Goal: Task Accomplishment & Management: Manage account settings

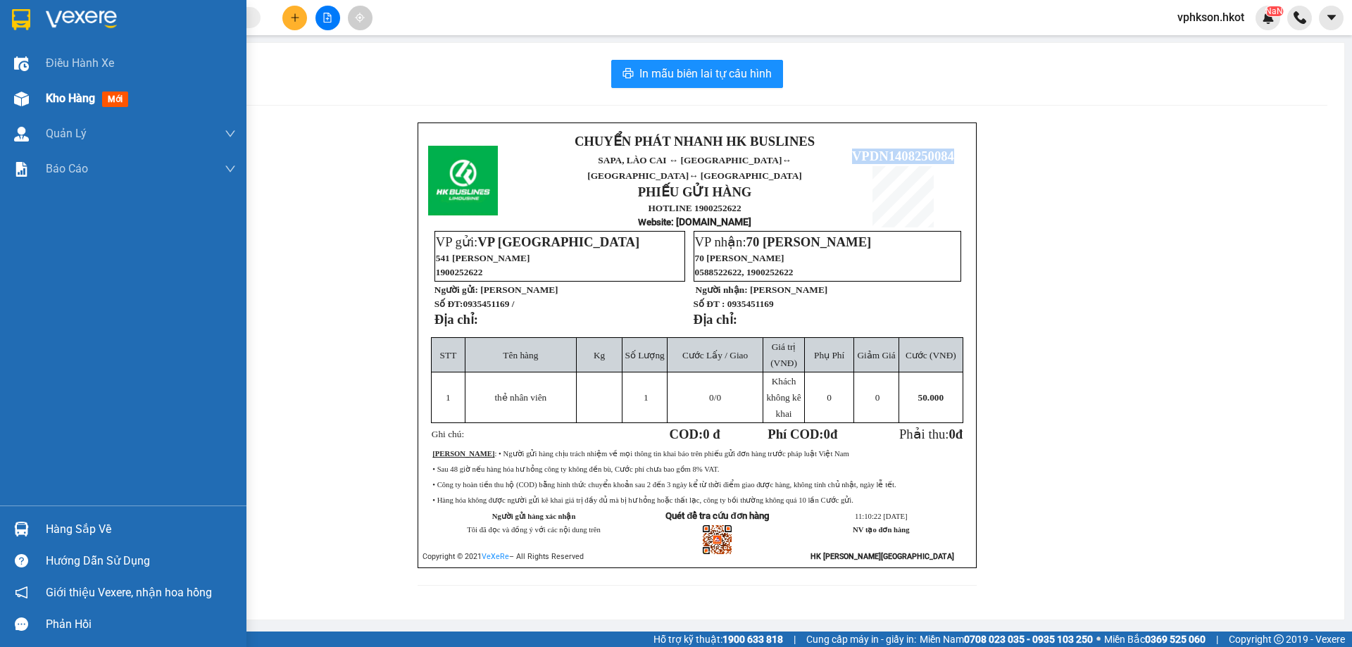
click at [77, 100] on span "Kho hàng" at bounding box center [70, 98] width 49 height 13
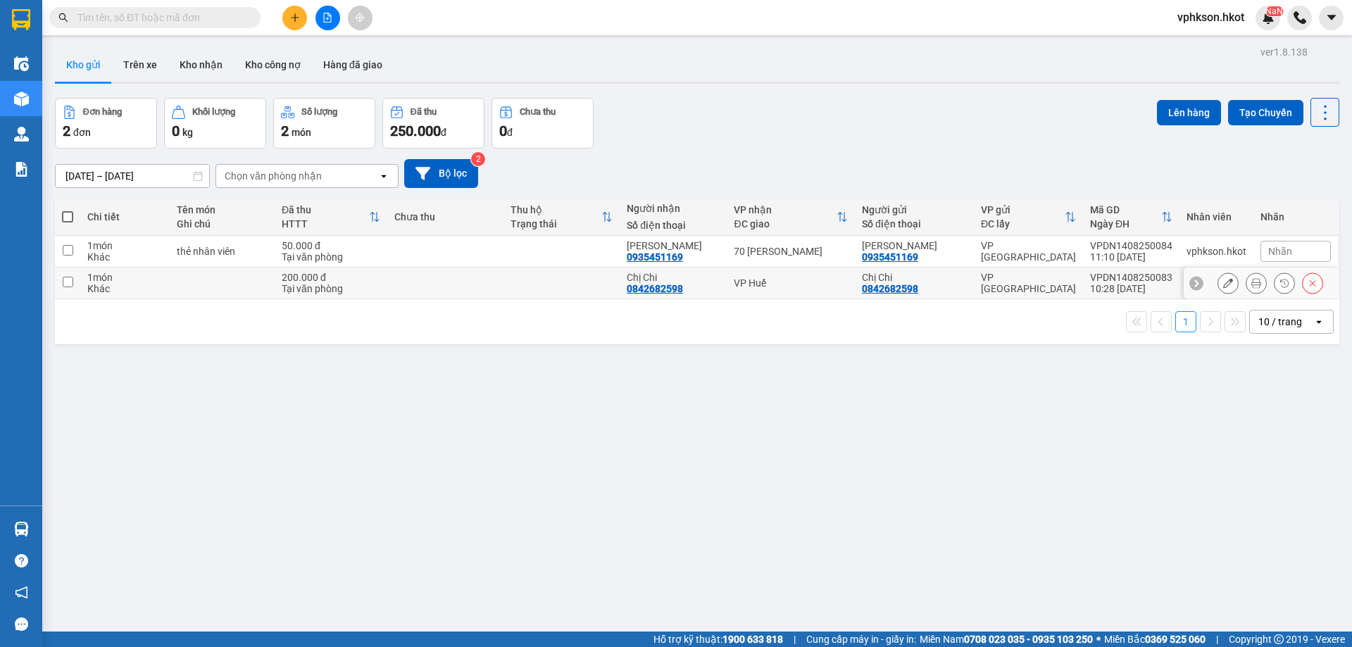
click at [1223, 287] on icon at bounding box center [1228, 283] width 10 height 10
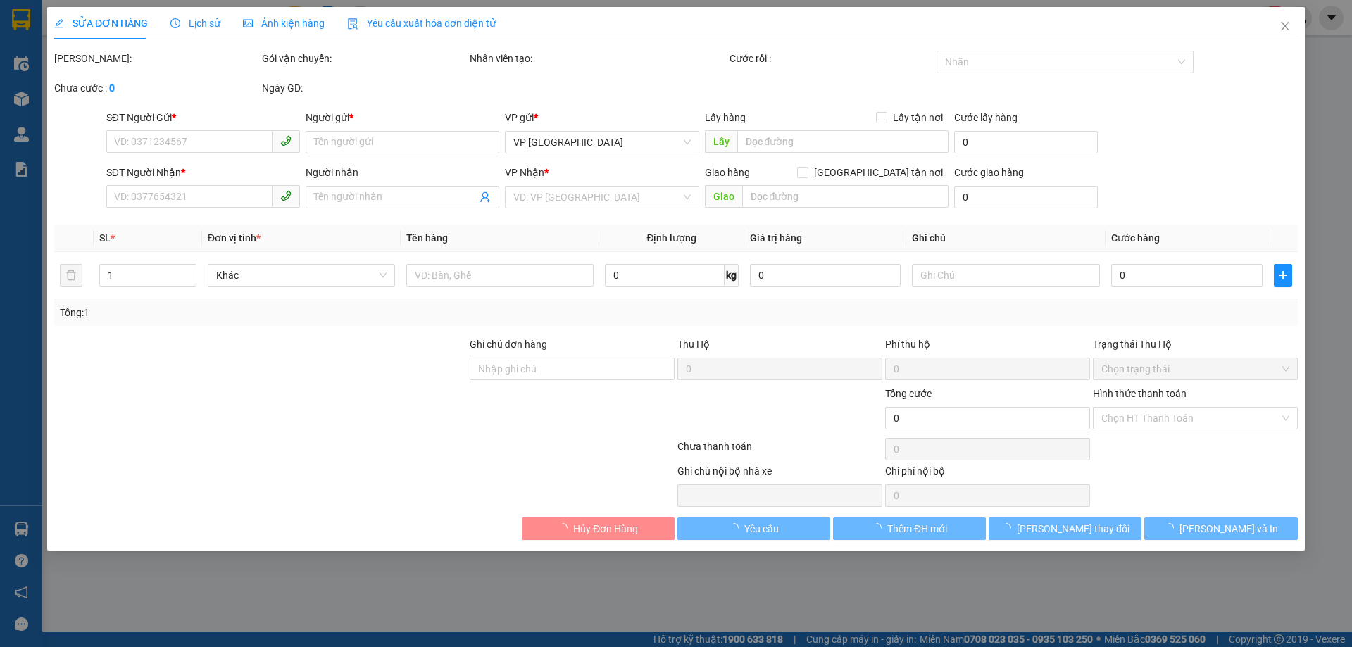
type input "0842682598"
type input "Chị Chi"
type input "0842682598"
type input "Chị Chi"
type input "200.000"
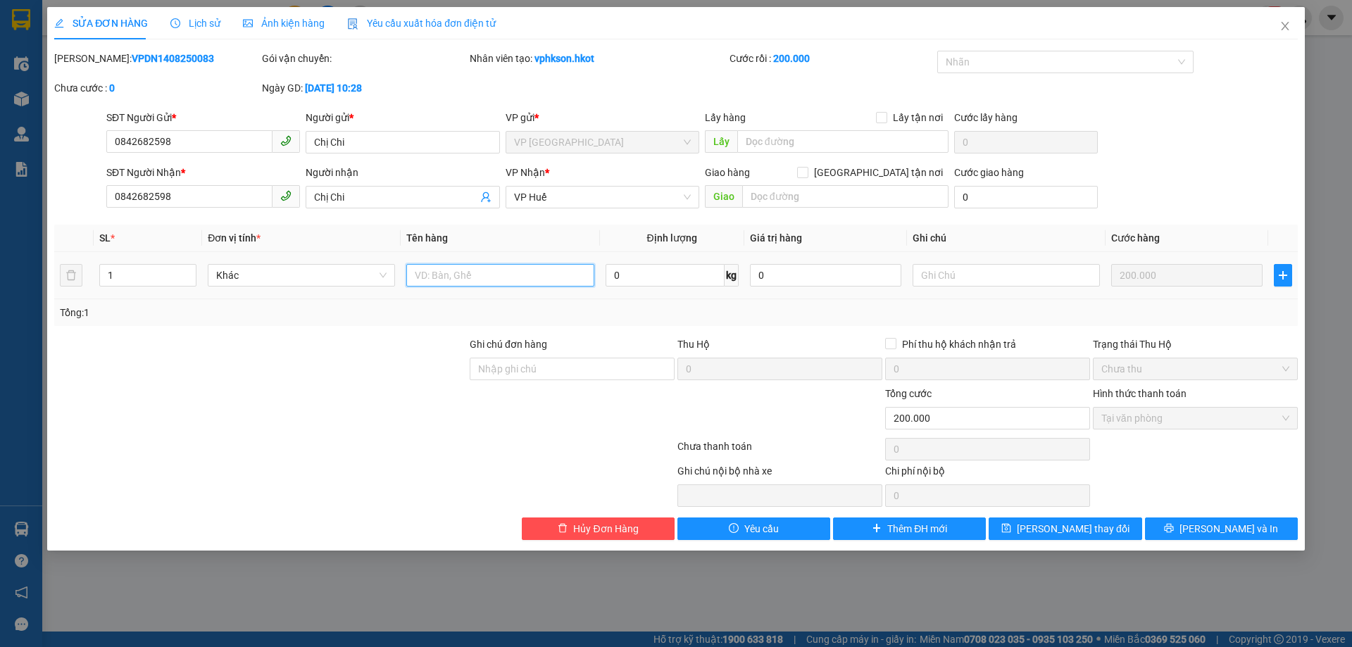
click at [468, 280] on input "text" at bounding box center [499, 275] width 187 height 23
type input "xe máy"
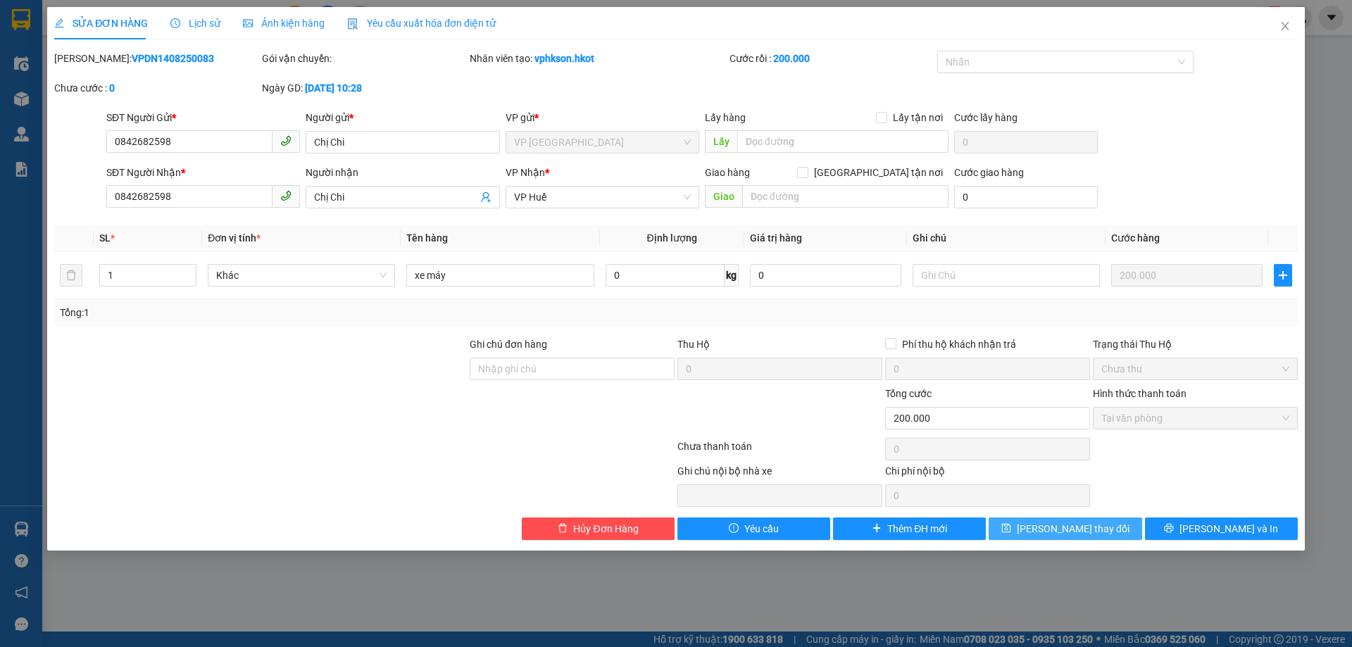
click at [1090, 534] on span "[PERSON_NAME] thay đổi" at bounding box center [1073, 528] width 113 height 15
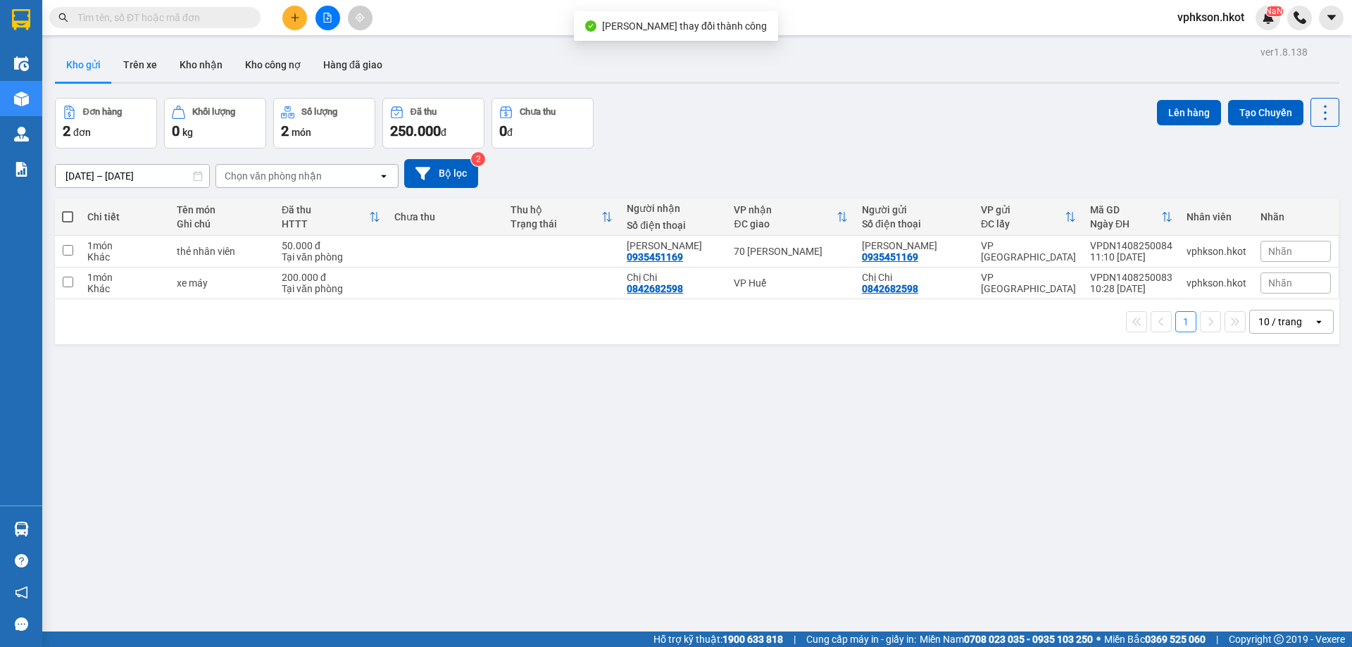
click at [522, 399] on div "ver 1.8.138 Kho gửi Trên xe Kho nhận Kho công nợ Hàng đã giao Đơn hàng 2 đơn Kh…" at bounding box center [697, 365] width 1296 height 647
click at [1083, 280] on td "VPDN1408250083 10:28 [DATE]" at bounding box center [1131, 284] width 96 height 32
checkbox input "true"
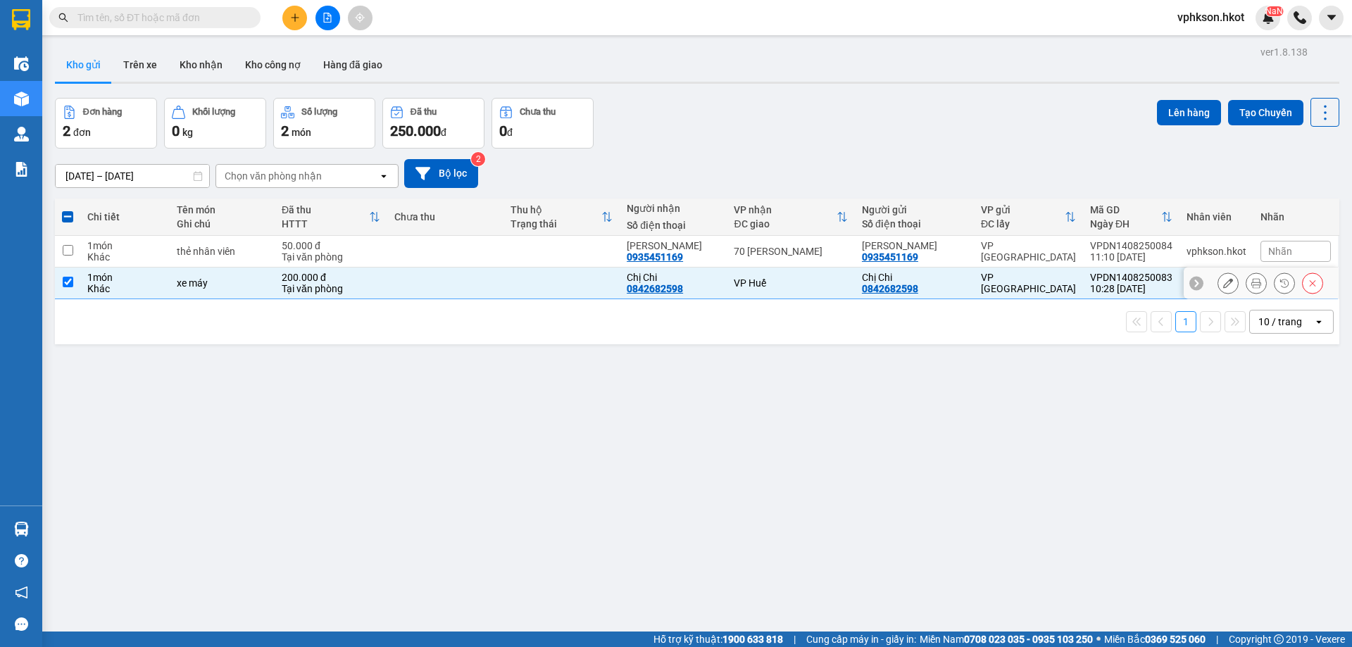
click at [1252, 283] on icon at bounding box center [1257, 283] width 10 height 10
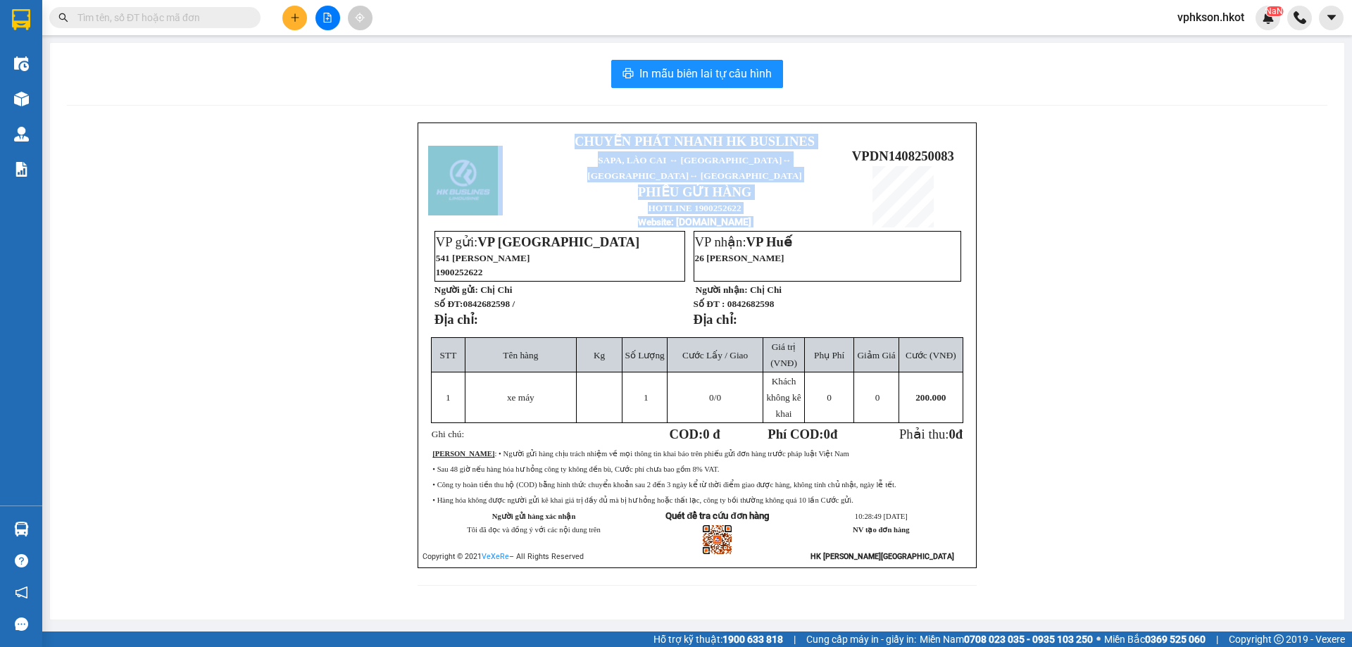
drag, startPoint x: 855, startPoint y: 142, endPoint x: 994, endPoint y: 158, distance: 139.7
click at [994, 158] on div "CHUYỂN PHÁT NHANH HK BUSLINES SAPA, [GEOGRAPHIC_DATA] ↔ [GEOGRAPHIC_DATA] ↔ [GE…" at bounding box center [697, 363] width 1261 height 480
copy table "CHUYỂN PHÁT NHANH HK BUSLINES SAPA, [GEOGRAPHIC_DATA] ↔ [GEOGRAPHIC_DATA] ↔ [GE…"
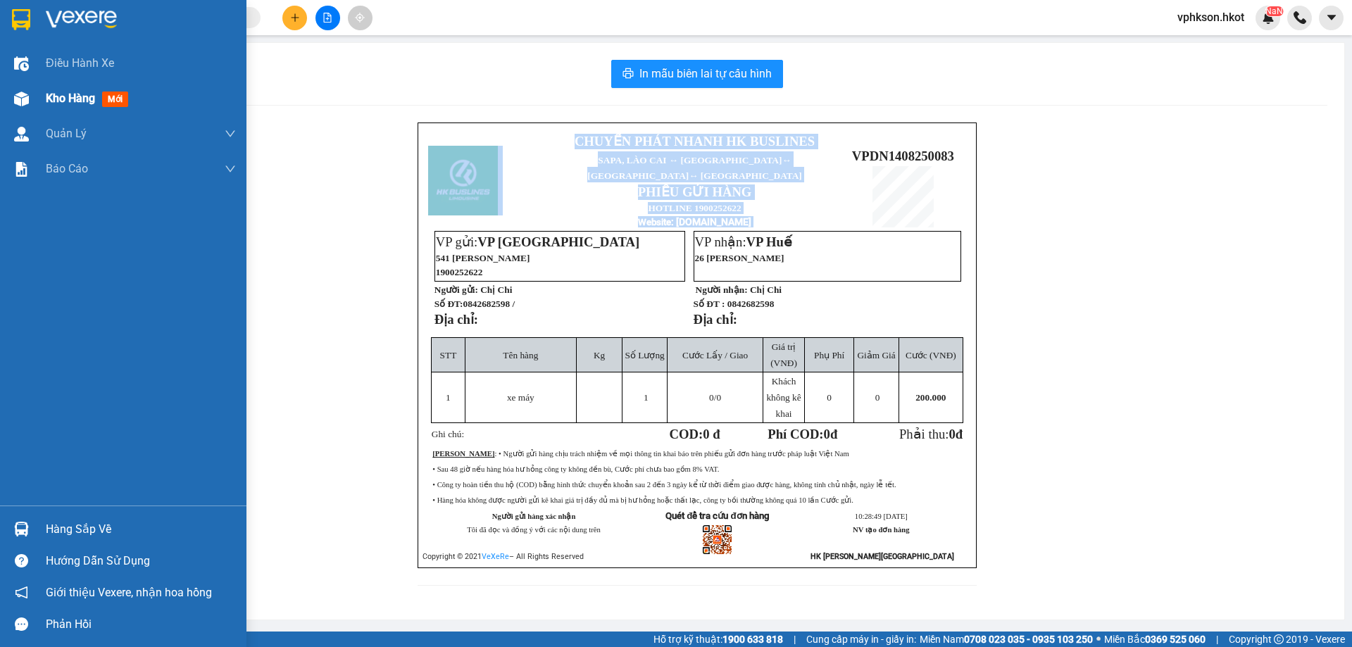
click at [58, 97] on span "Kho hàng" at bounding box center [70, 98] width 49 height 13
